Goal: Complete application form

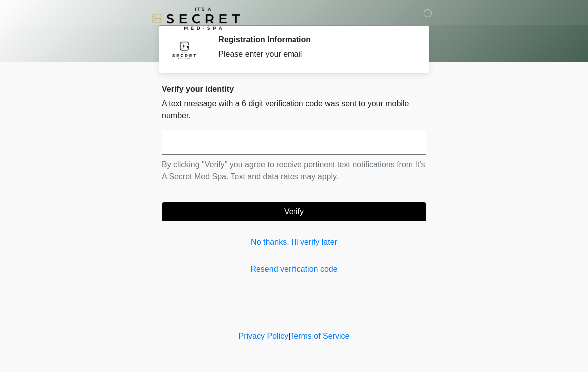
click at [307, 139] on input "text" at bounding box center [294, 142] width 264 height 25
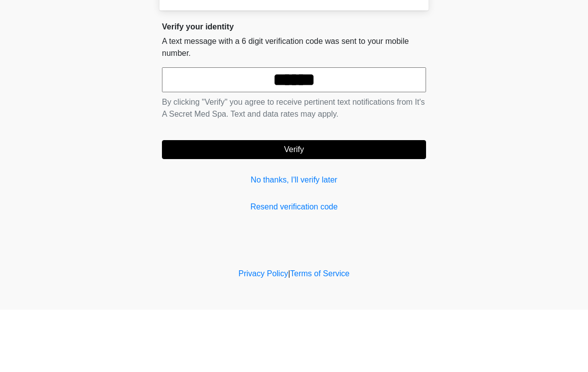
type input "******"
click at [306, 202] on button "Verify" at bounding box center [294, 211] width 264 height 19
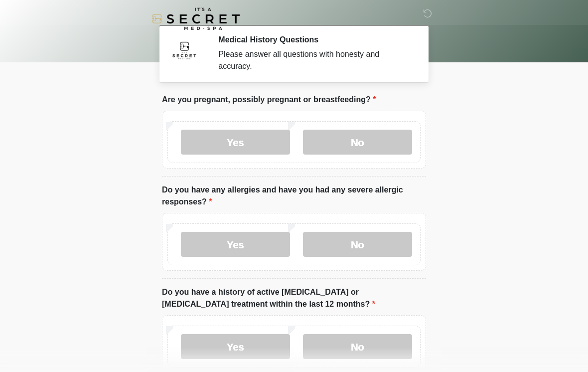
click at [375, 136] on label "No" at bounding box center [357, 142] width 109 height 25
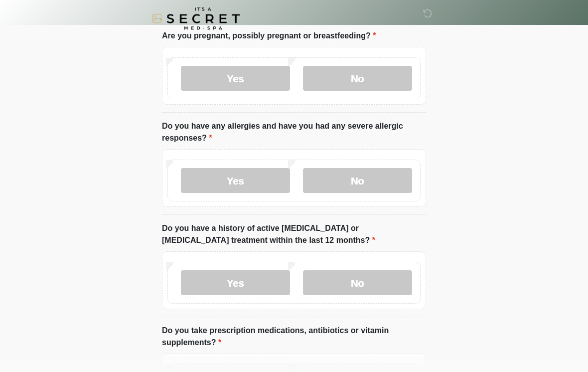
click at [236, 178] on label "Yes" at bounding box center [235, 180] width 109 height 25
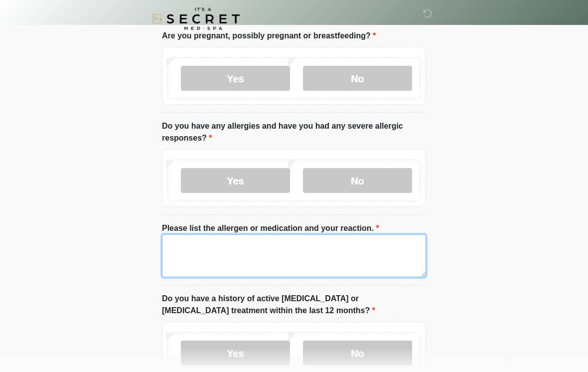
click at [283, 251] on textarea "Please list the allergen or medication and your reaction." at bounding box center [294, 255] width 264 height 43
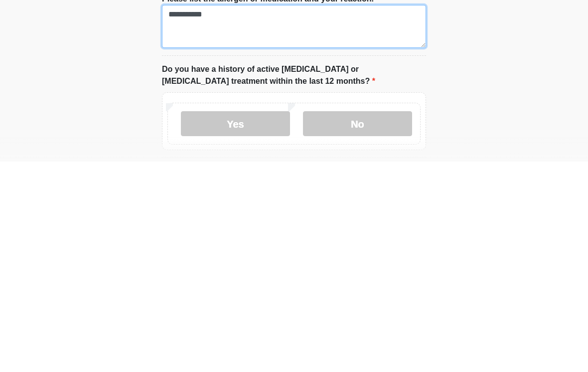
scroll to position [85, 0]
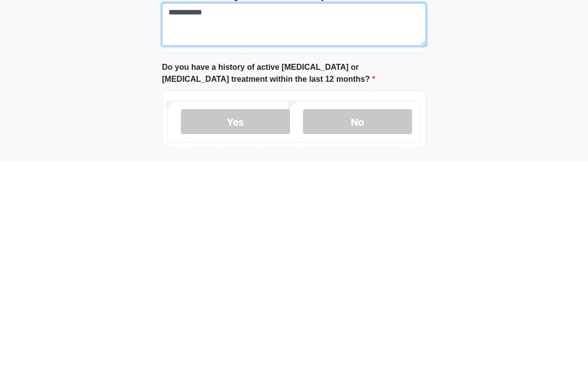
type textarea "**********"
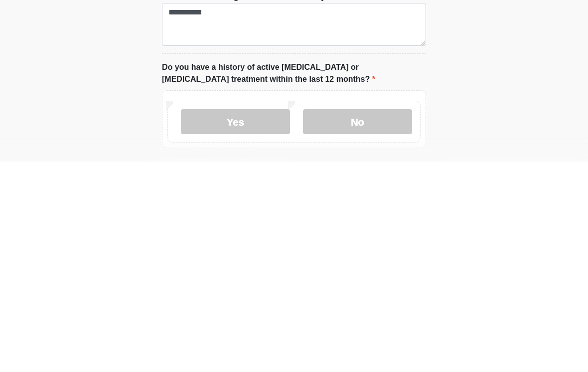
click at [379, 319] on label "No" at bounding box center [357, 331] width 109 height 25
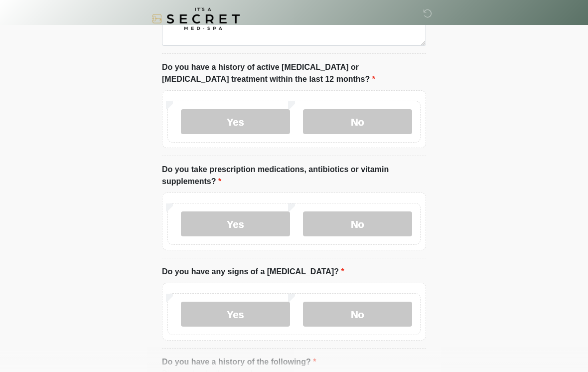
click at [247, 223] on label "Yes" at bounding box center [235, 223] width 109 height 25
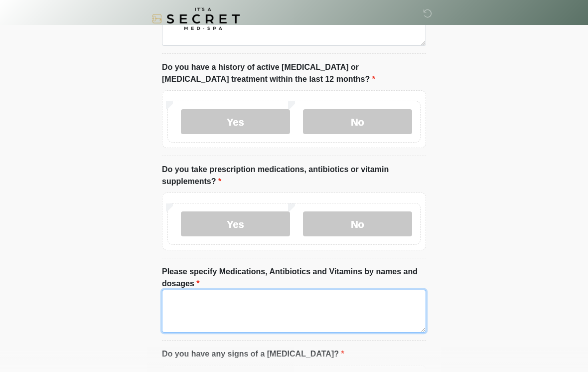
click at [239, 303] on textarea "Please specify Medications, Antibiotics and Vitamins by names and dosages" at bounding box center [294, 310] width 264 height 43
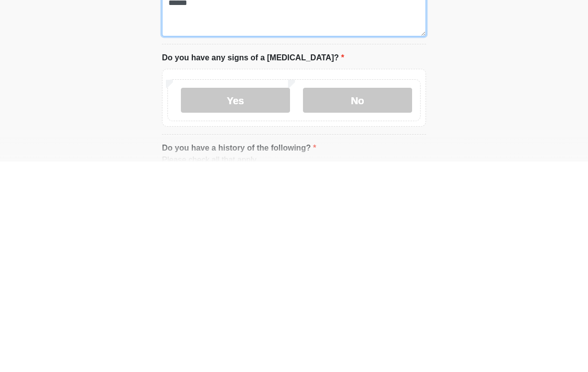
scroll to position [381, 0]
type textarea "******"
click at [378, 297] on label "No" at bounding box center [357, 309] width 109 height 25
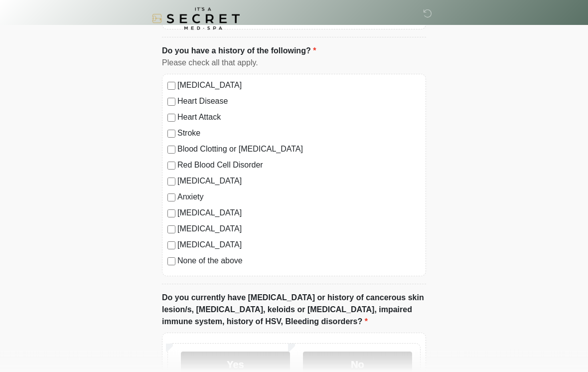
scroll to position [689, 0]
click at [214, 224] on label "[MEDICAL_DATA]" at bounding box center [298, 228] width 243 height 12
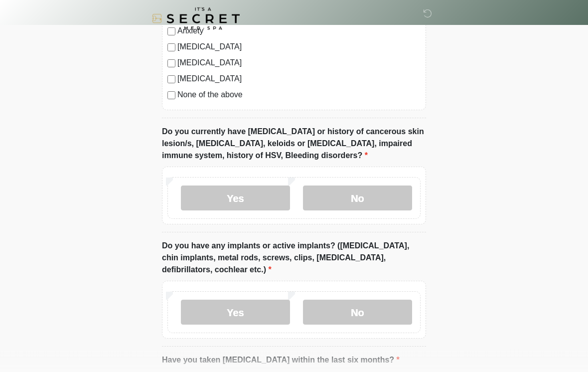
scroll to position [854, 0]
click at [379, 195] on label "No" at bounding box center [357, 197] width 109 height 25
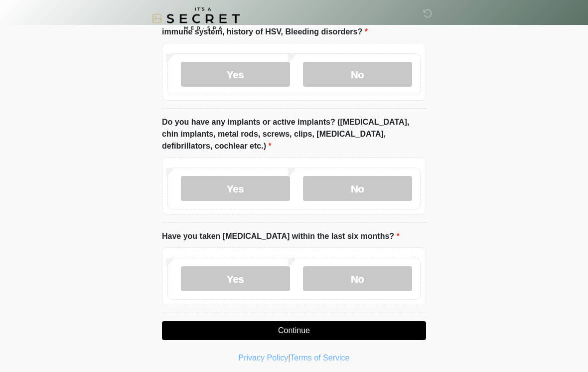
scroll to position [978, 0]
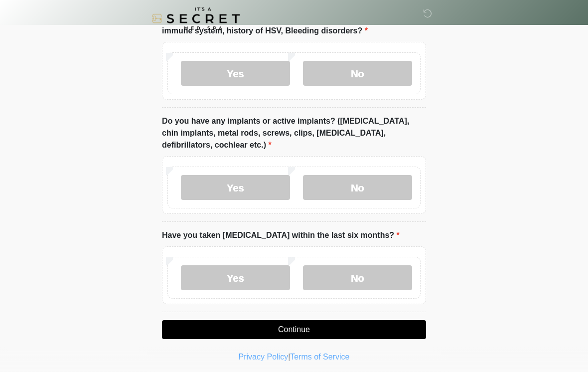
click at [381, 176] on label "No" at bounding box center [357, 187] width 109 height 25
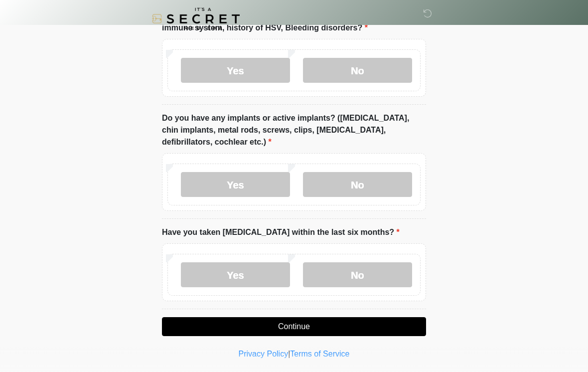
click at [387, 275] on label "No" at bounding box center [357, 274] width 109 height 25
click at [368, 322] on button "Continue" at bounding box center [294, 326] width 264 height 19
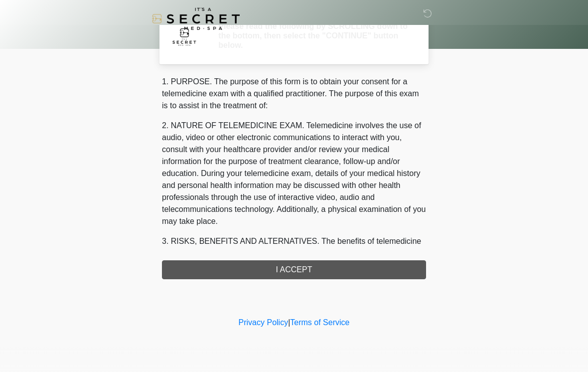
scroll to position [0, 0]
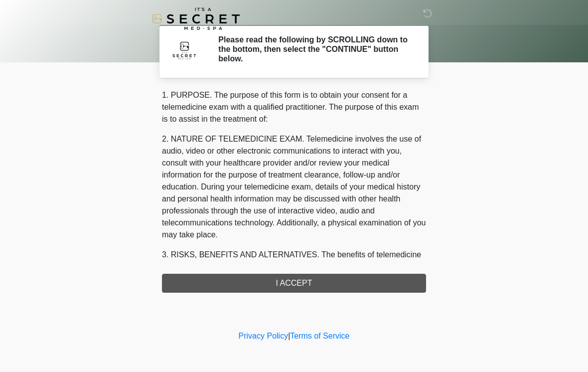
click at [330, 277] on div "1. PURPOSE. The purpose of this form is to obtain your consent for a telemedici…" at bounding box center [294, 190] width 264 height 203
click at [298, 284] on div "1. PURPOSE. The purpose of this form is to obtain your consent for a telemedici…" at bounding box center [294, 190] width 264 height 203
click at [315, 275] on div "1. PURPOSE. The purpose of this form is to obtain your consent for a telemedici…" at bounding box center [294, 190] width 264 height 203
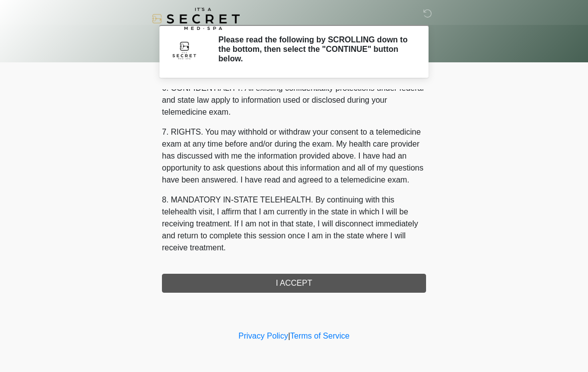
scroll to position [406, 0]
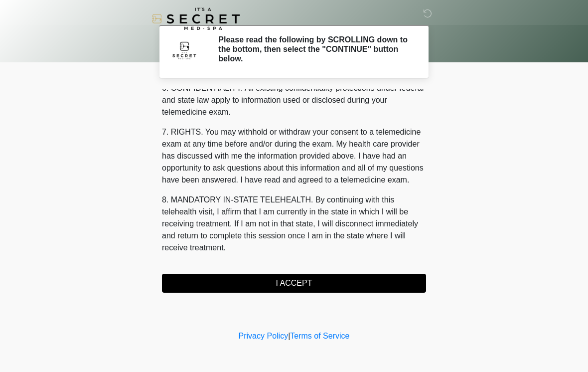
click at [310, 280] on button "I ACCEPT" at bounding box center [294, 283] width 264 height 19
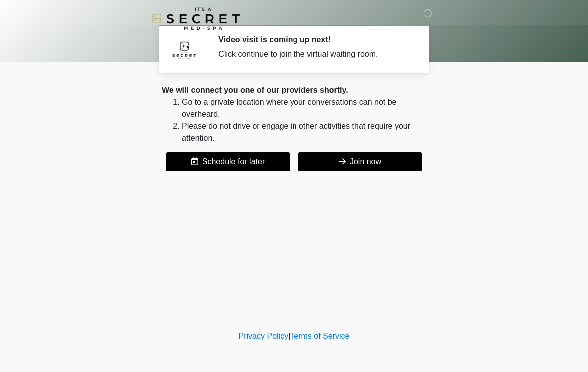
click at [380, 161] on button "Join now" at bounding box center [360, 161] width 124 height 19
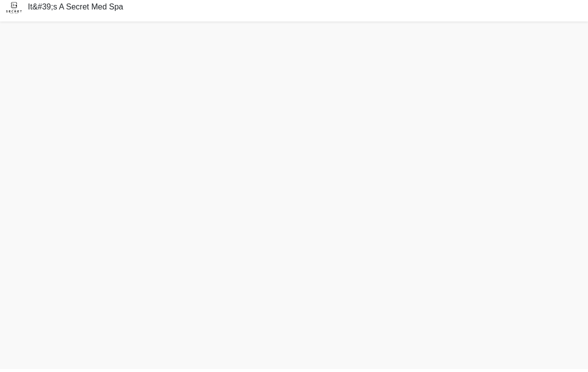
scroll to position [3, 0]
